Goal: Navigation & Orientation: Find specific page/section

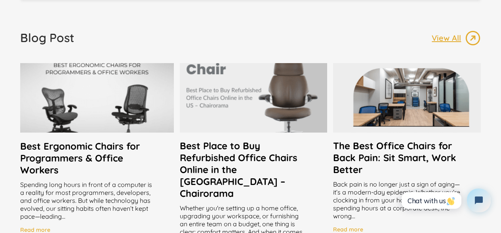
click at [210, 158] on h2 "Best Place to Buy Refurbished Office Chairs Online in the [GEOGRAPHIC_DATA] – C…" at bounding box center [254, 168] width 148 height 59
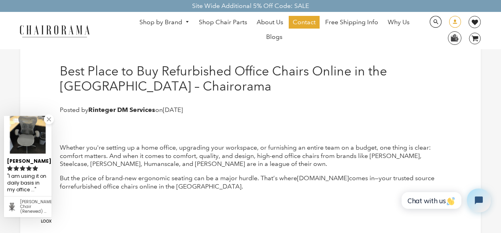
click at [452, 22] on span at bounding box center [455, 23] width 12 height 14
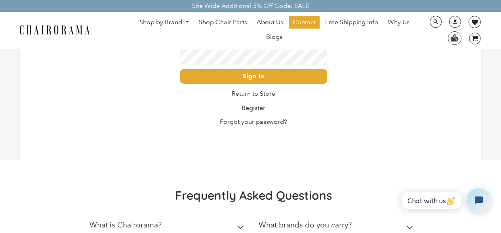
scroll to position [158, 0]
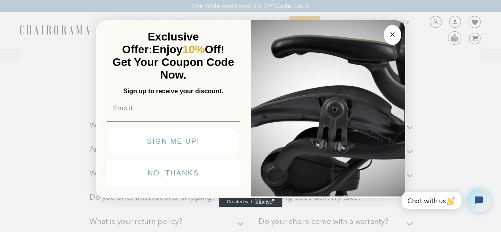
click at [399, 152] on img "POPUP Form" at bounding box center [328, 107] width 154 height 177
